Goal: Find specific page/section: Find specific page/section

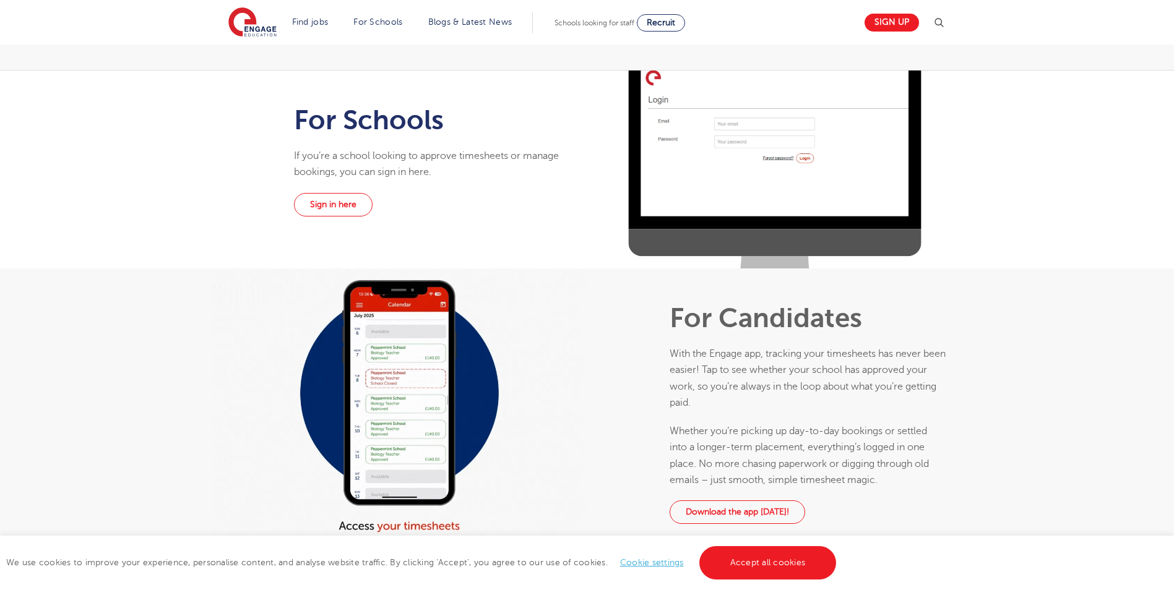
scroll to position [371, 0]
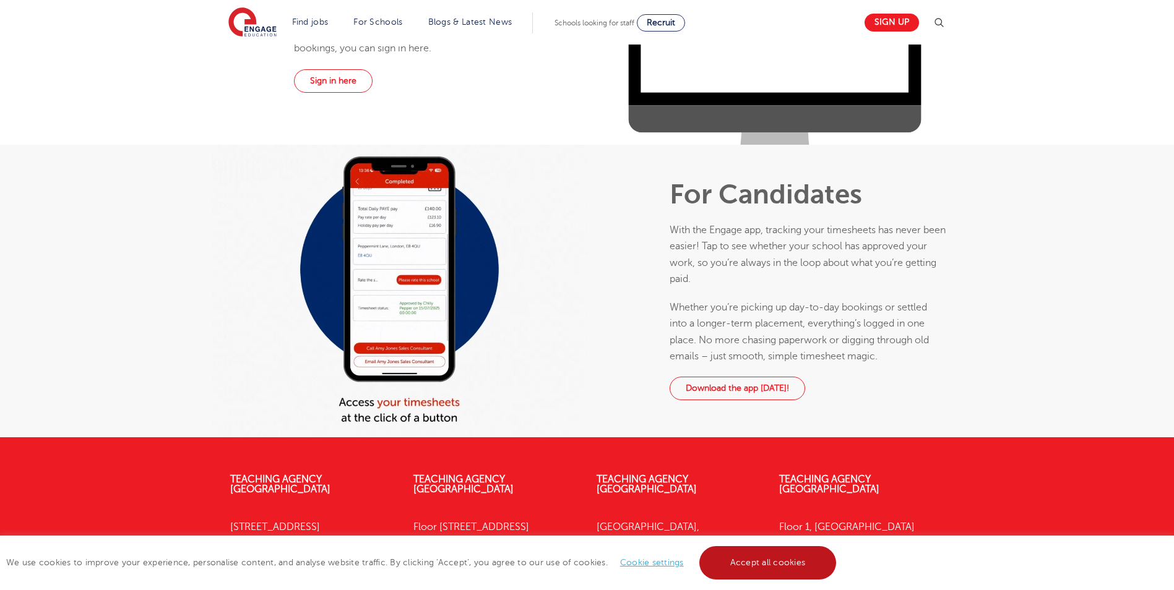
click at [734, 565] on link "Accept all cookies" at bounding box center [767, 562] width 137 height 33
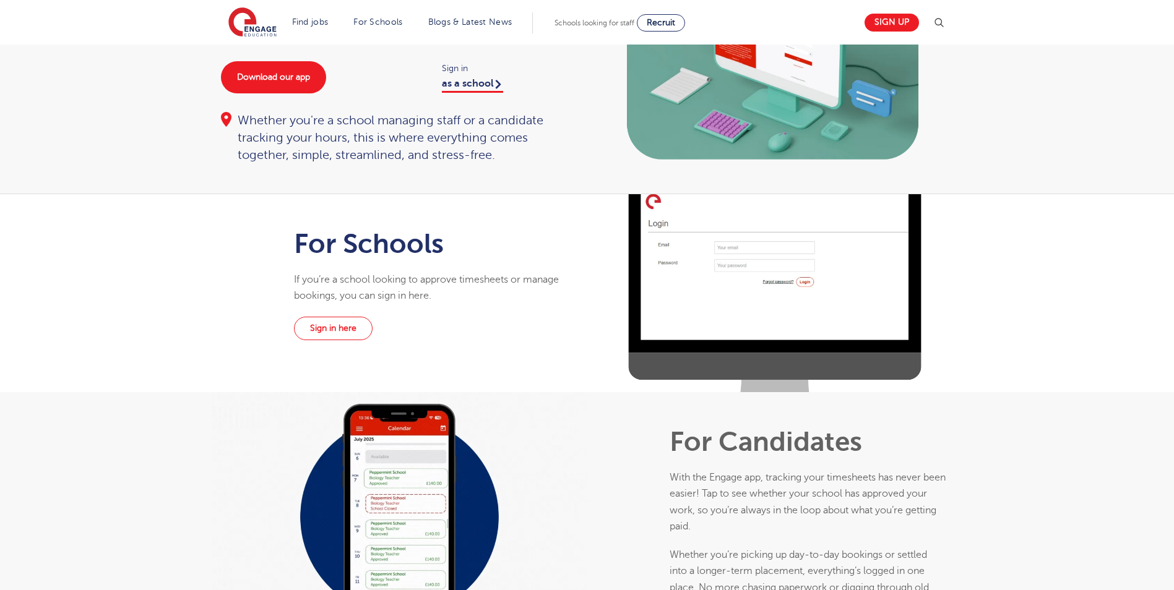
scroll to position [0, 0]
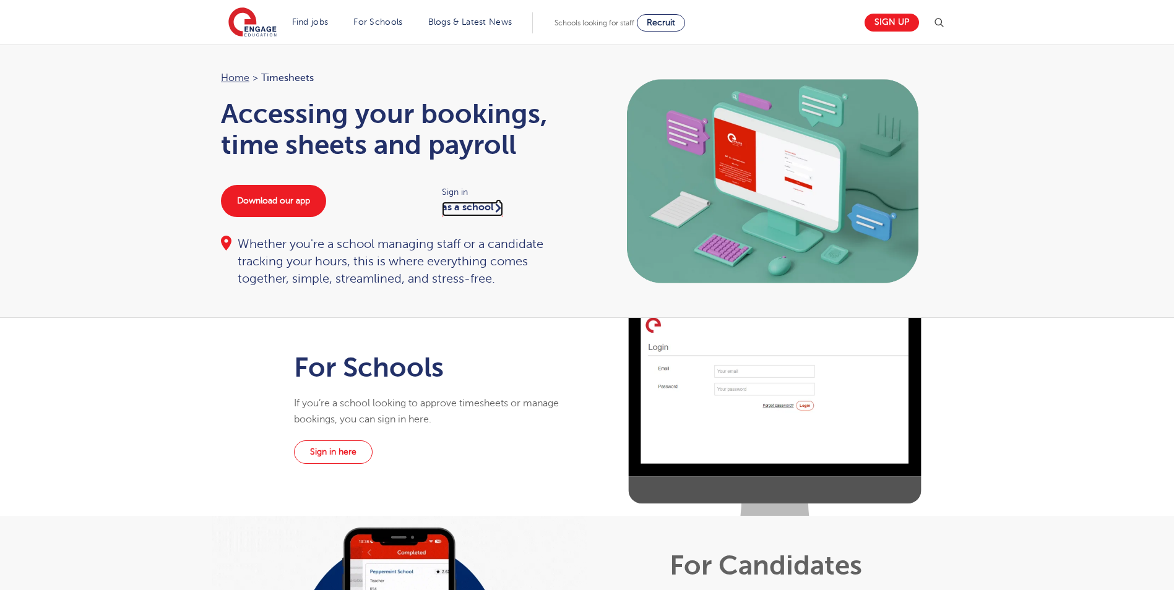
click at [484, 205] on link "as a school" at bounding box center [472, 209] width 61 height 15
click at [495, 205] on link "as a school" at bounding box center [472, 209] width 61 height 15
click at [495, 202] on link "as a school" at bounding box center [472, 209] width 61 height 15
click at [474, 205] on link "as a school" at bounding box center [472, 209] width 61 height 15
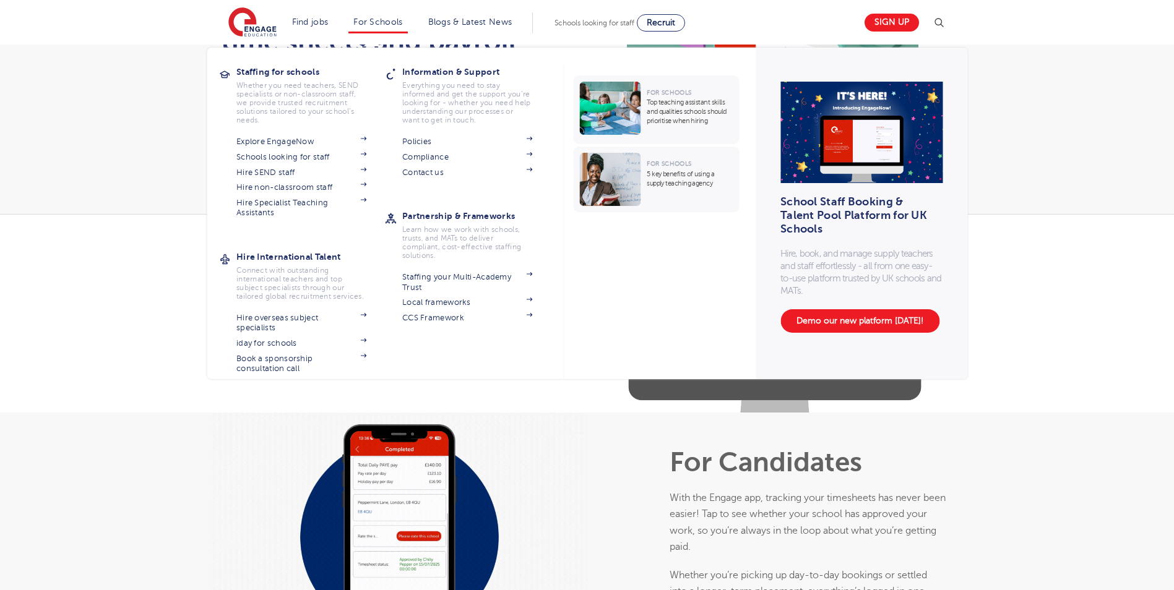
scroll to position [41, 0]
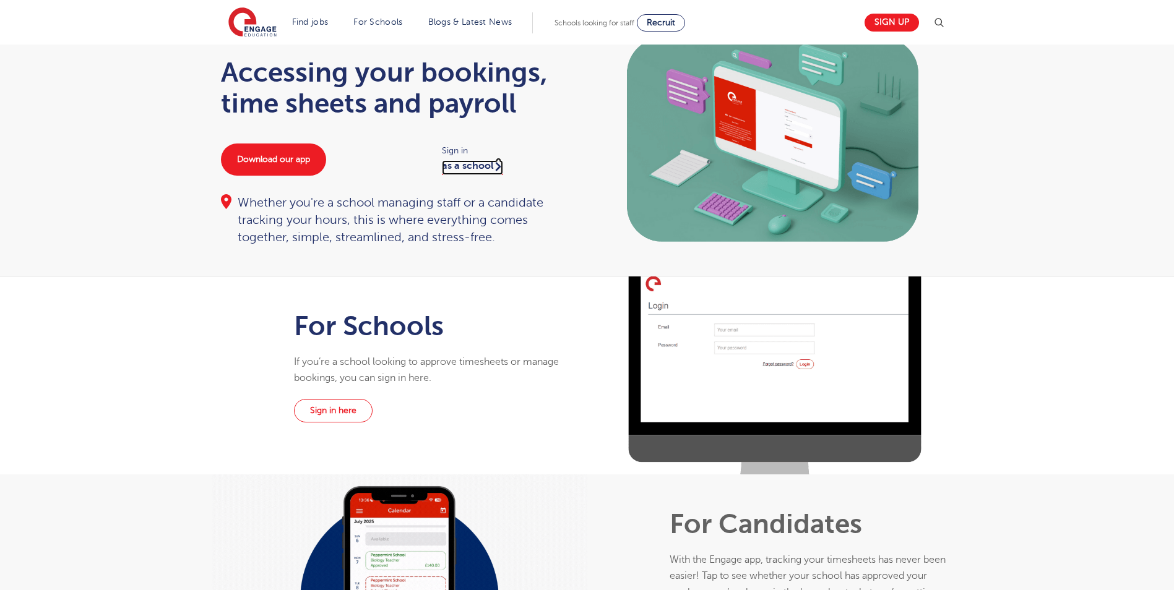
click at [483, 168] on link "as a school" at bounding box center [472, 167] width 61 height 15
